Goal: Task Accomplishment & Management: Use online tool/utility

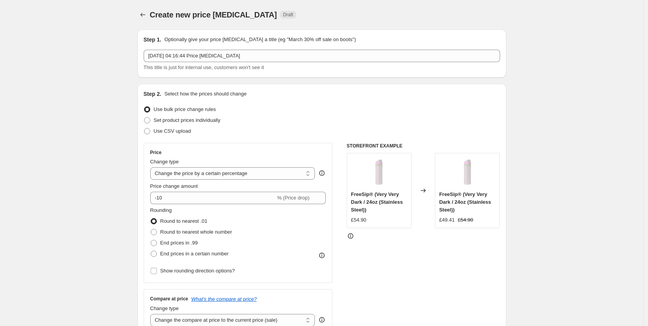
select select "percentage"
drag, startPoint x: 26, startPoint y: 199, endPoint x: 34, endPoint y: 219, distance: 21.0
click at [249, 171] on select "Change the price to a certain amount Change the price by a certain amount Chang…" at bounding box center [232, 173] width 165 height 12
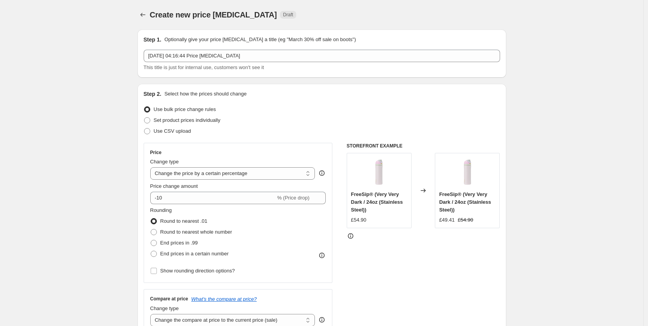
drag, startPoint x: 599, startPoint y: 187, endPoint x: 593, endPoint y: 189, distance: 6.4
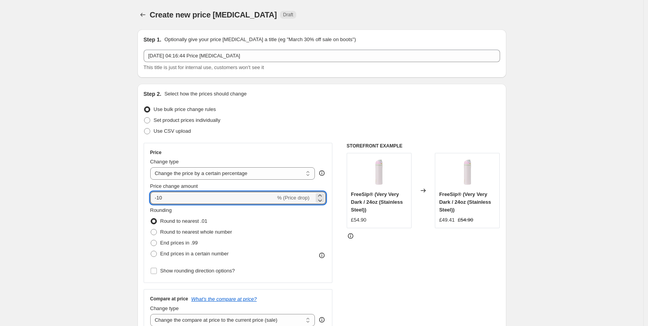
drag, startPoint x: 165, startPoint y: 197, endPoint x: 152, endPoint y: 196, distance: 12.8
click at [152, 196] on div "Price Change type Change the price to a certain amount Change the price by a ce…" at bounding box center [238, 213] width 189 height 140
type input "-42"
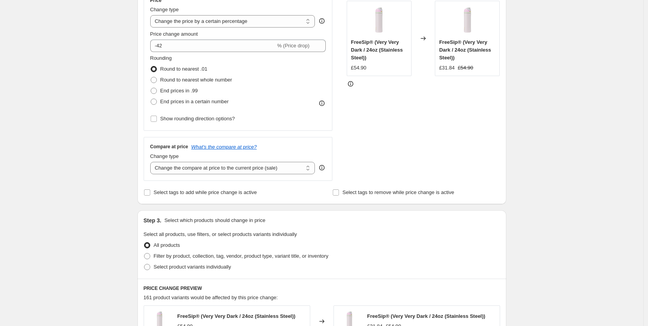
scroll to position [155, 0]
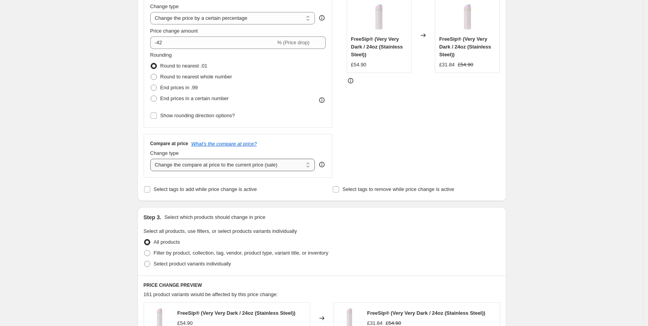
click at [258, 164] on select "Change the compare at price to the current price (sale) Change the compare at p…" at bounding box center [232, 165] width 165 height 12
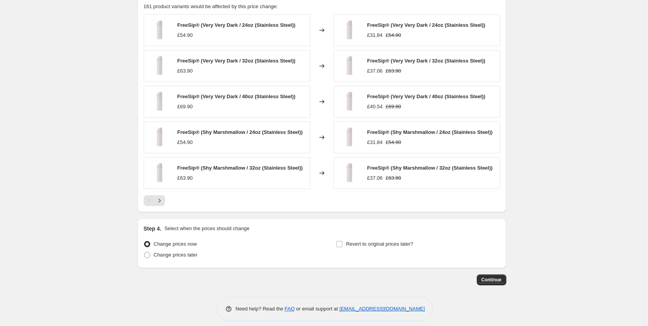
scroll to position [450, 0]
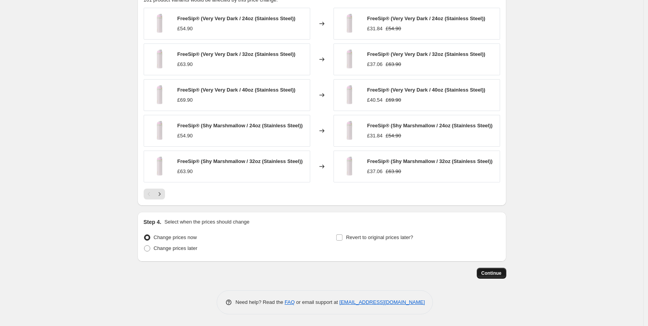
click at [498, 275] on span "Continue" at bounding box center [491, 273] width 20 height 6
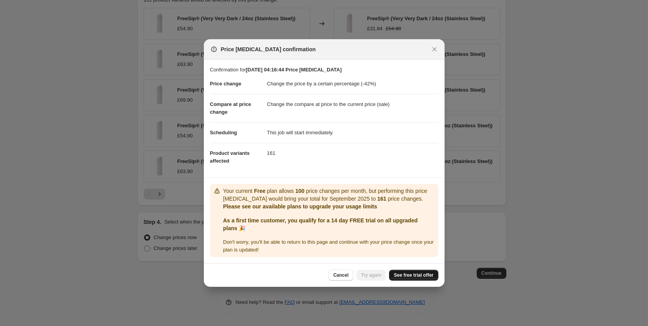
click at [408, 276] on span "See free trial offer" at bounding box center [414, 275] width 40 height 6
click at [431, 47] on button "Close" at bounding box center [434, 49] width 11 height 11
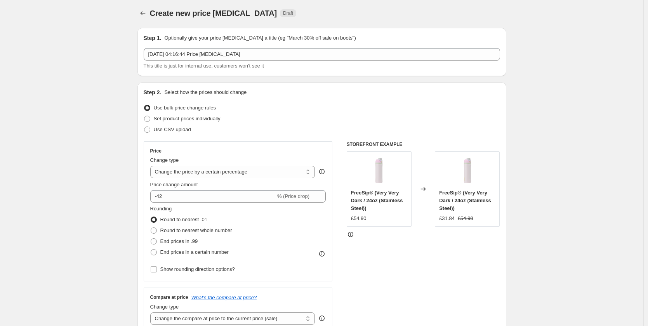
scroll to position [0, 0]
